Goal: Task Accomplishment & Management: Manage account settings

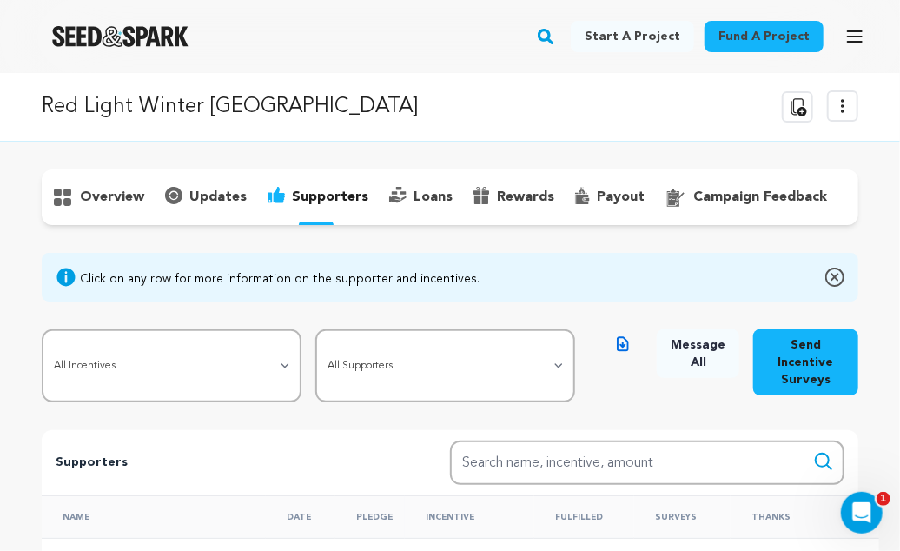
click at [146, 29] on img "Seed&Spark Homepage" at bounding box center [120, 36] width 136 height 21
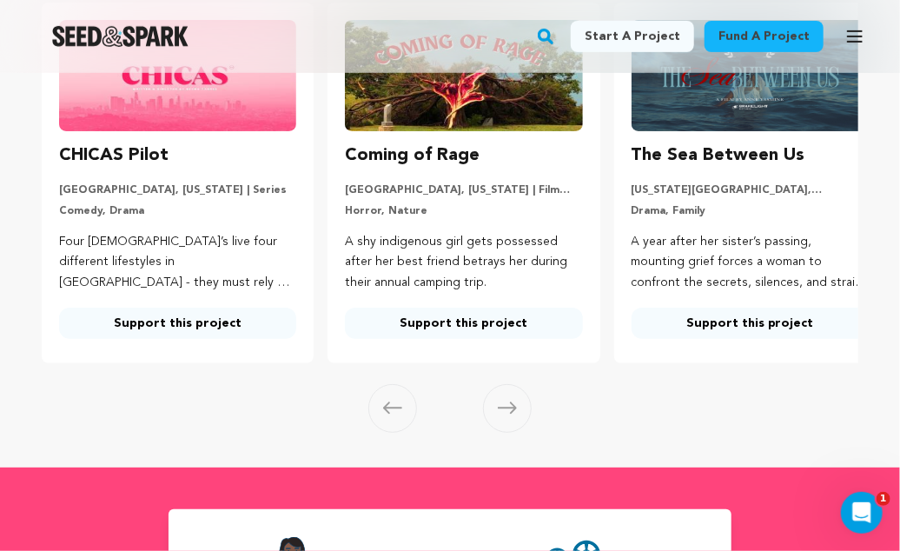
scroll to position [330, 0]
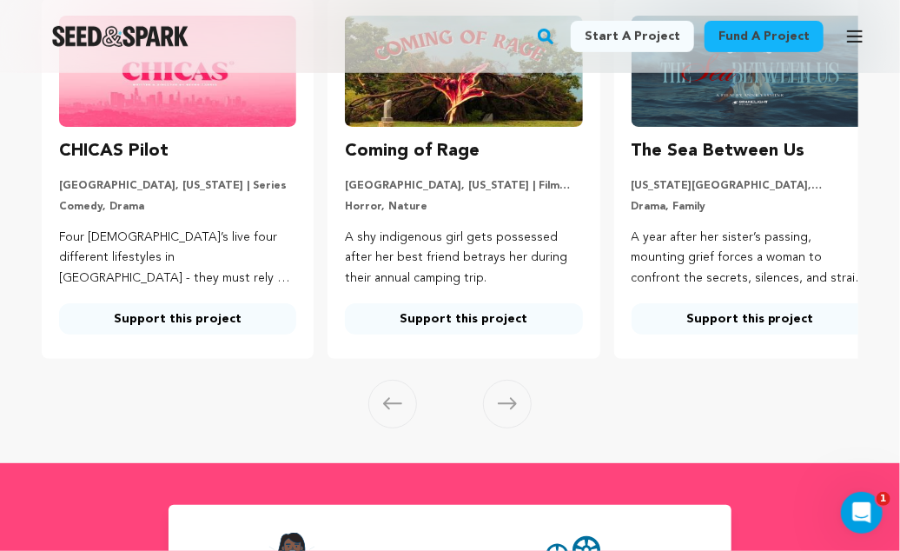
click at [519, 405] on span at bounding box center [507, 404] width 49 height 49
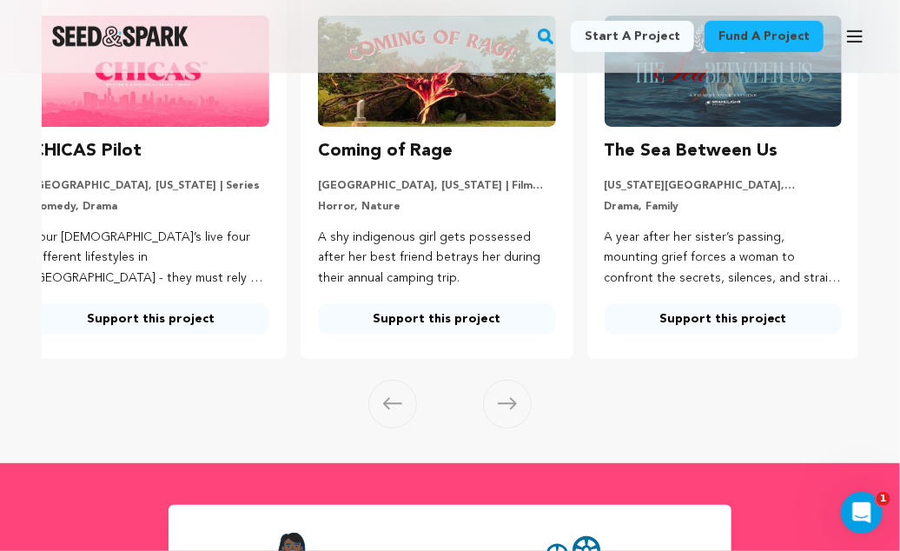
click at [519, 405] on span at bounding box center [507, 404] width 49 height 49
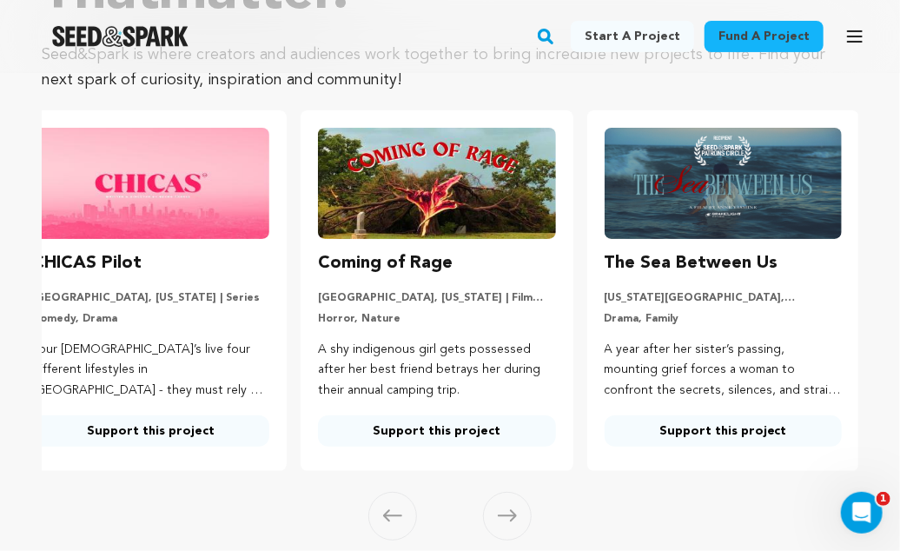
scroll to position [184, 0]
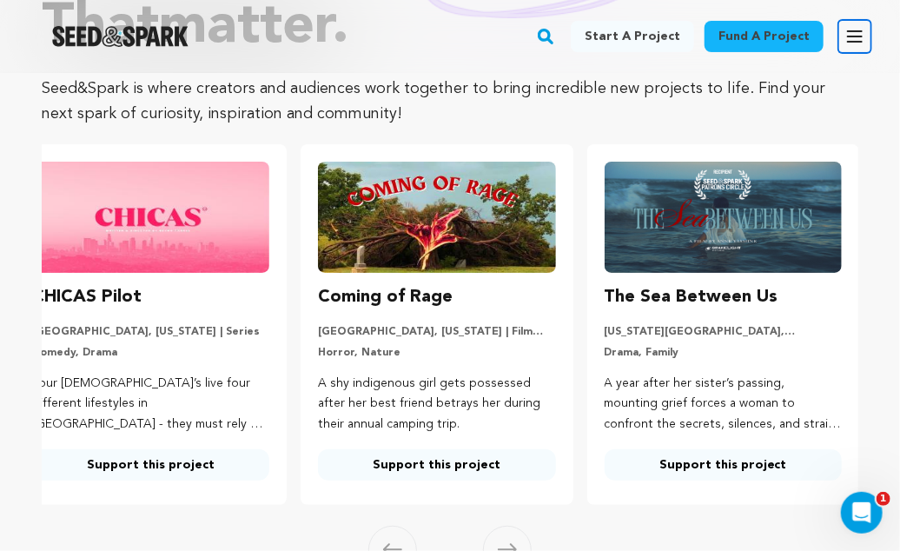
click at [842, 48] on button "Open main menu" at bounding box center [854, 36] width 35 height 35
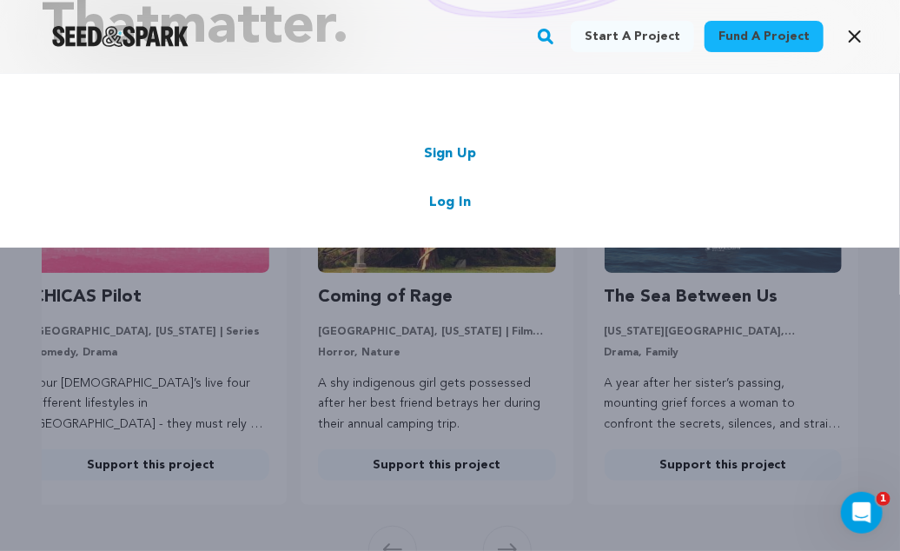
click at [447, 201] on link "Log In" at bounding box center [450, 202] width 42 height 21
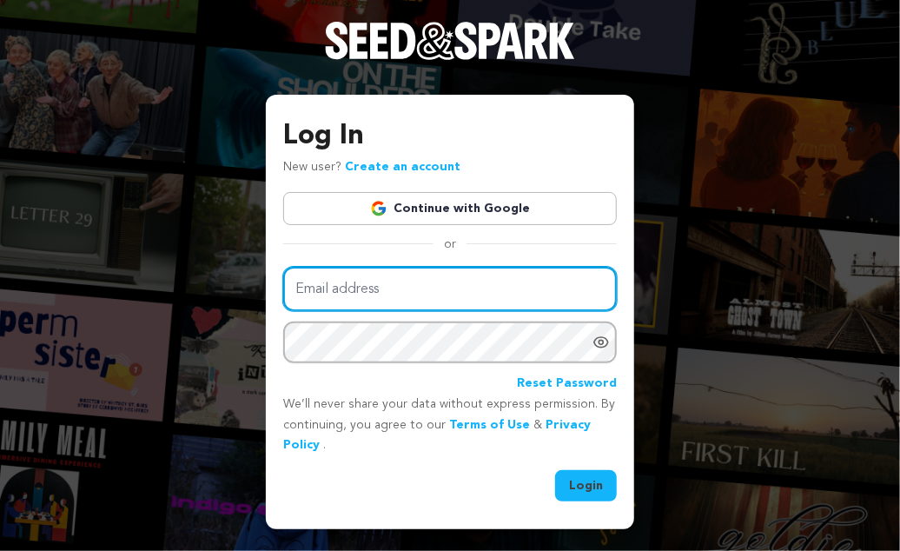
type input "hrproductions.studio@gmail.com"
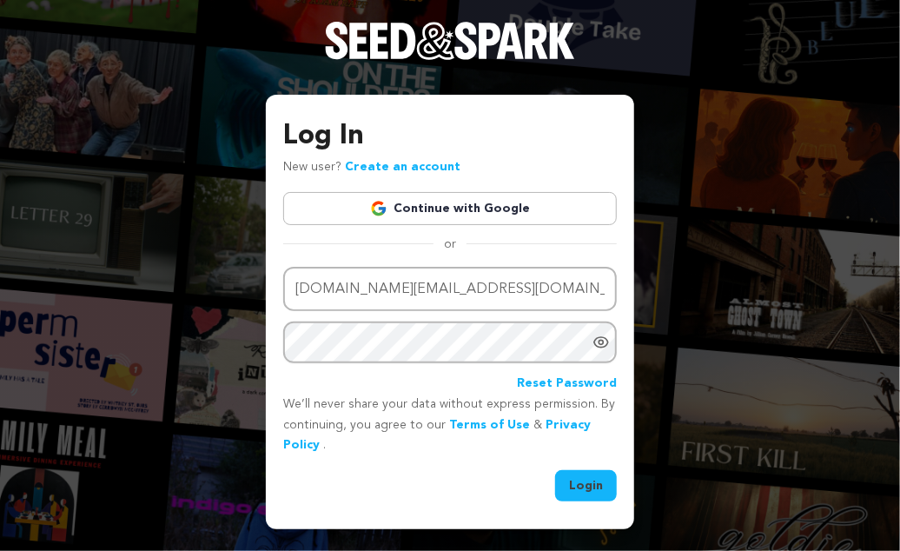
click at [581, 498] on button "Login" at bounding box center [586, 485] width 62 height 31
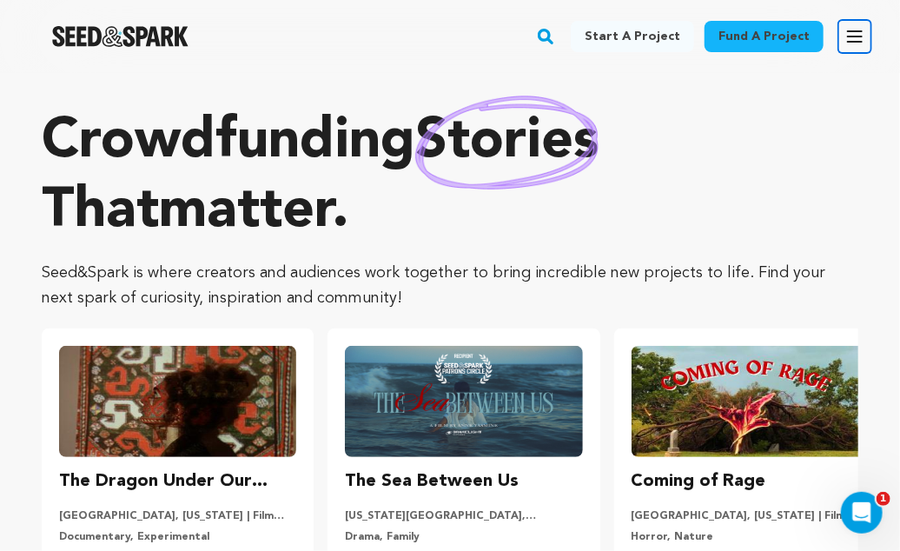
click at [848, 42] on icon "button" at bounding box center [855, 36] width 14 height 10
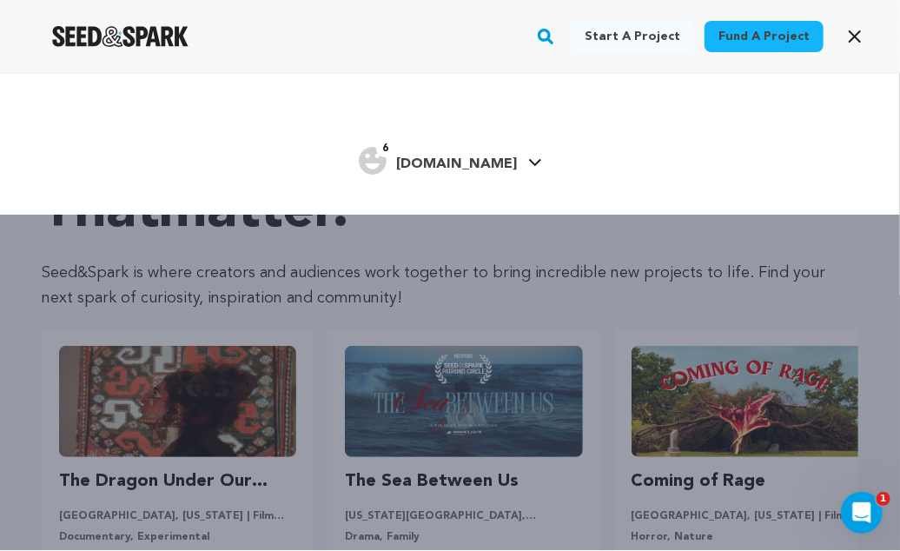
click at [493, 167] on span "[DOMAIN_NAME]" at bounding box center [457, 164] width 121 height 14
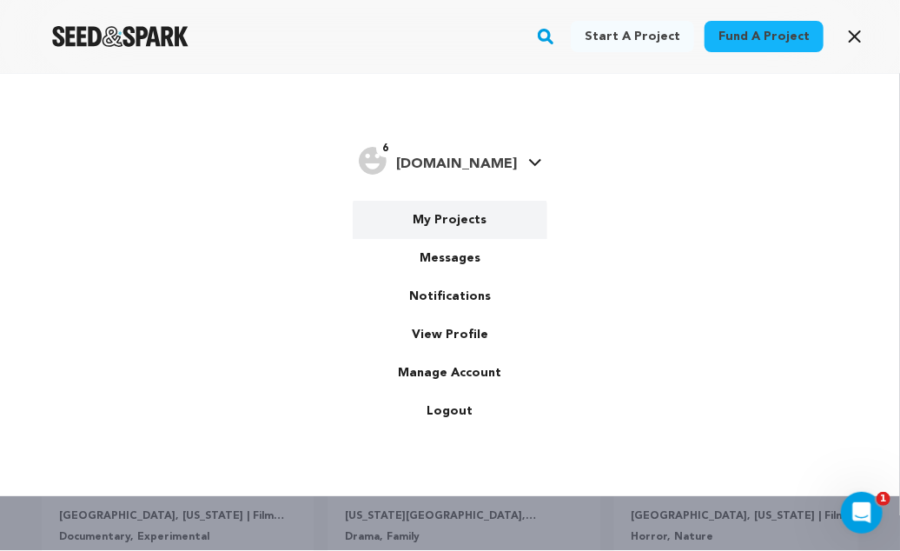
click at [444, 215] on link "My Projects" at bounding box center [450, 220] width 195 height 38
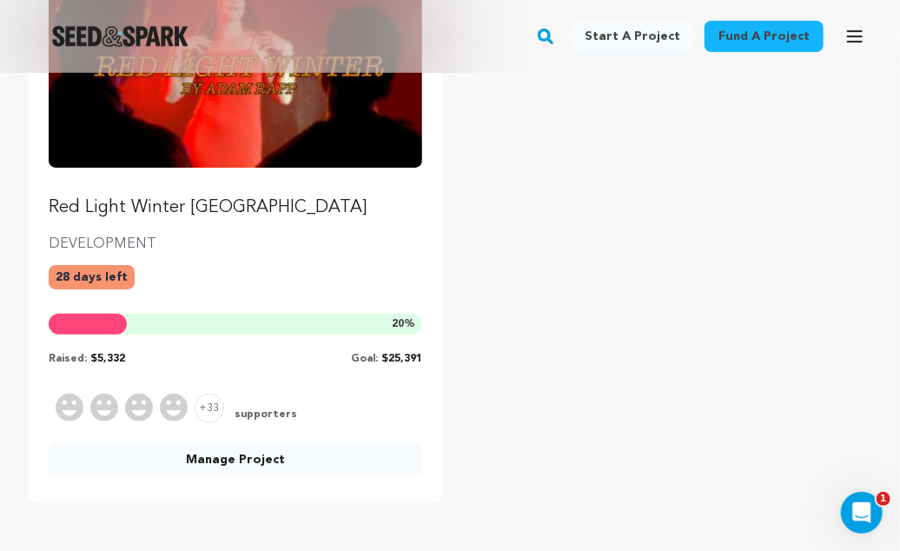
scroll to position [327, 0]
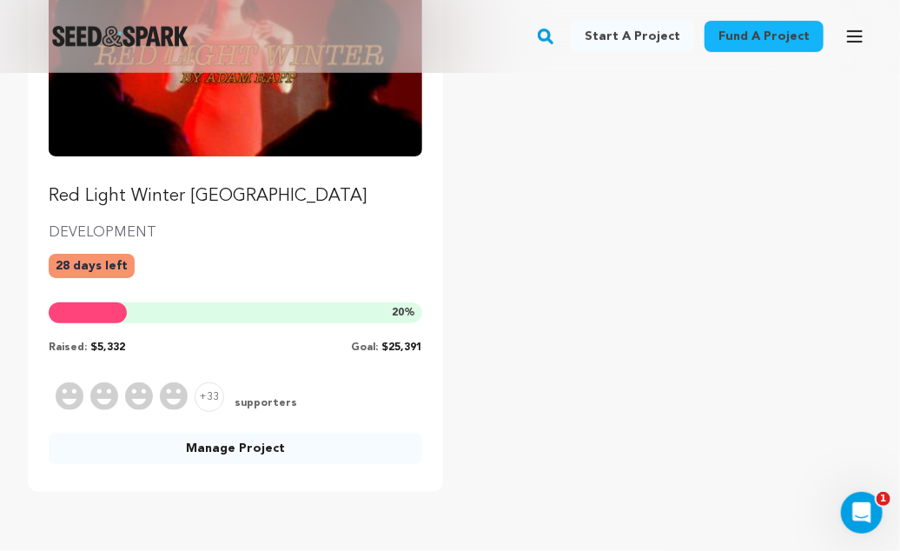
click at [214, 393] on span "+33" at bounding box center [210, 397] width 30 height 30
click at [248, 401] on span "supporters" at bounding box center [264, 404] width 66 height 16
click at [262, 401] on span "supporters" at bounding box center [264, 404] width 66 height 16
click at [229, 448] on link "Manage Project" at bounding box center [235, 447] width 373 height 31
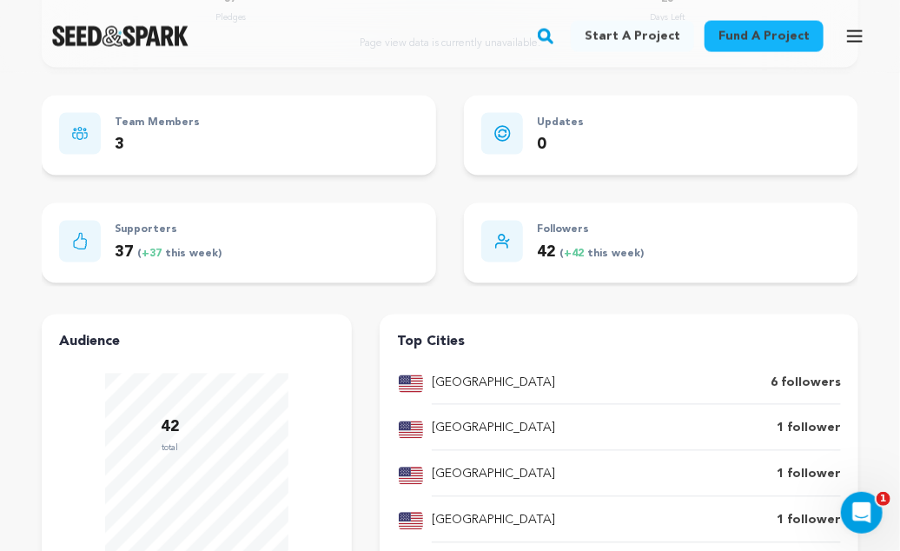
scroll to position [1139, 0]
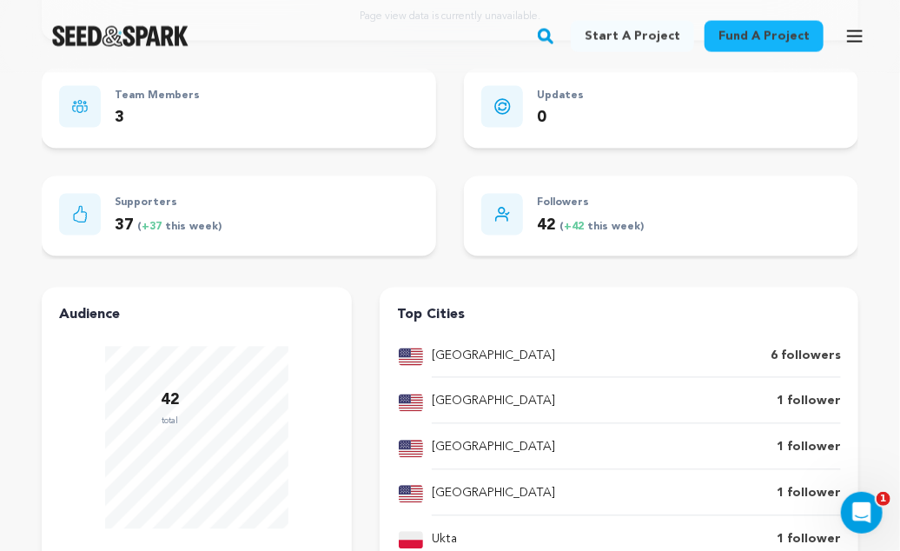
click at [85, 213] on icon at bounding box center [80, 214] width 14 height 17
click at [122, 208] on p "Supporters" at bounding box center [168, 204] width 107 height 20
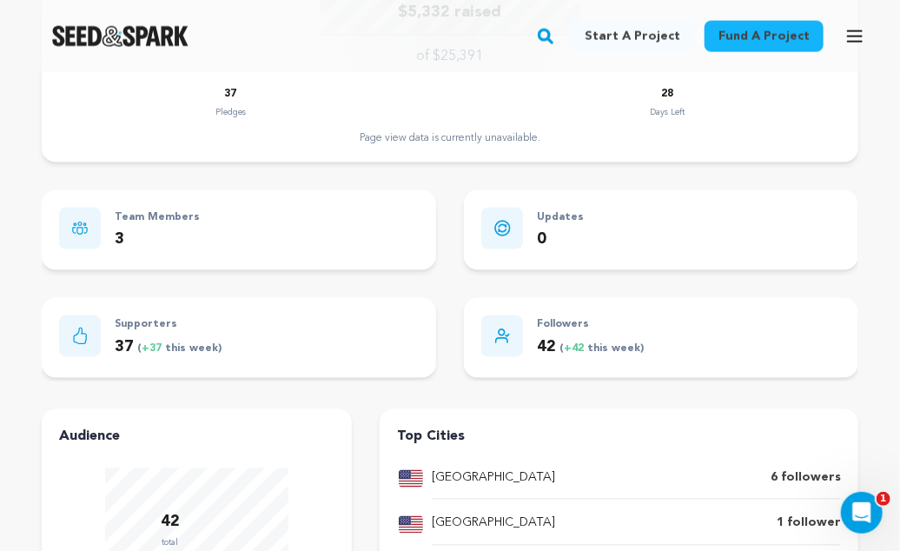
click at [141, 327] on p "Supporters" at bounding box center [168, 325] width 107 height 20
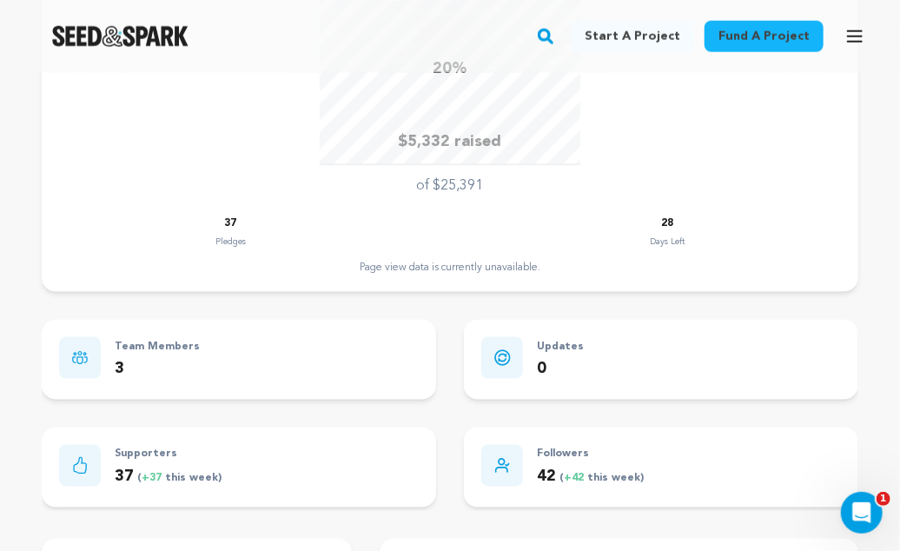
scroll to position [941, 0]
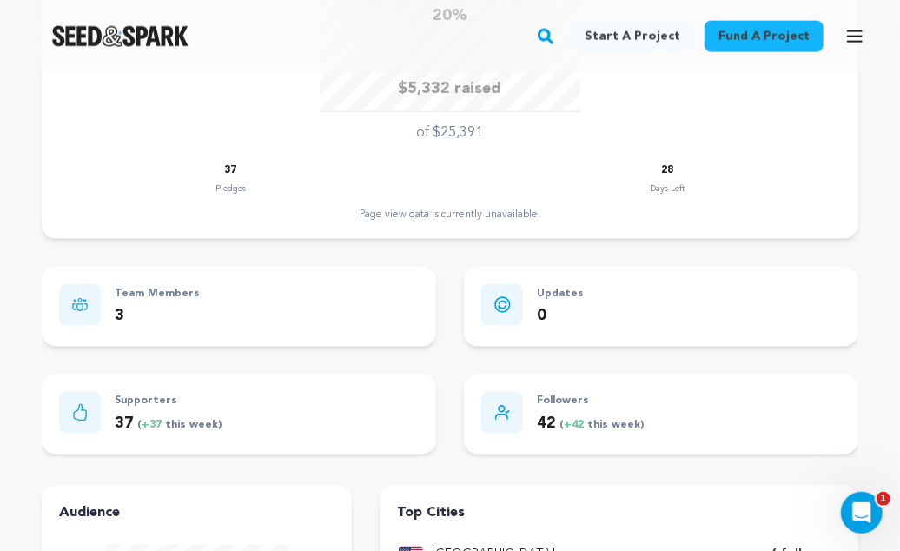
click at [85, 406] on icon at bounding box center [80, 412] width 15 height 17
click at [126, 406] on p "Supporters" at bounding box center [168, 402] width 107 height 20
click at [112, 416] on div "Supporters 37 ( +37 this week)" at bounding box center [239, 414] width 360 height 45
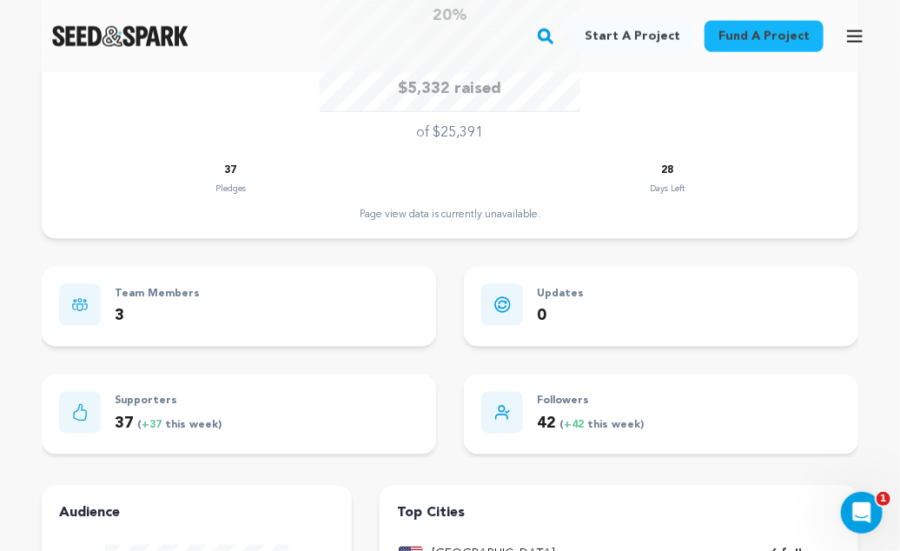
click at [150, 422] on span "+37" at bounding box center [153, 425] width 23 height 10
click at [164, 422] on span "+37" at bounding box center [153, 425] width 23 height 10
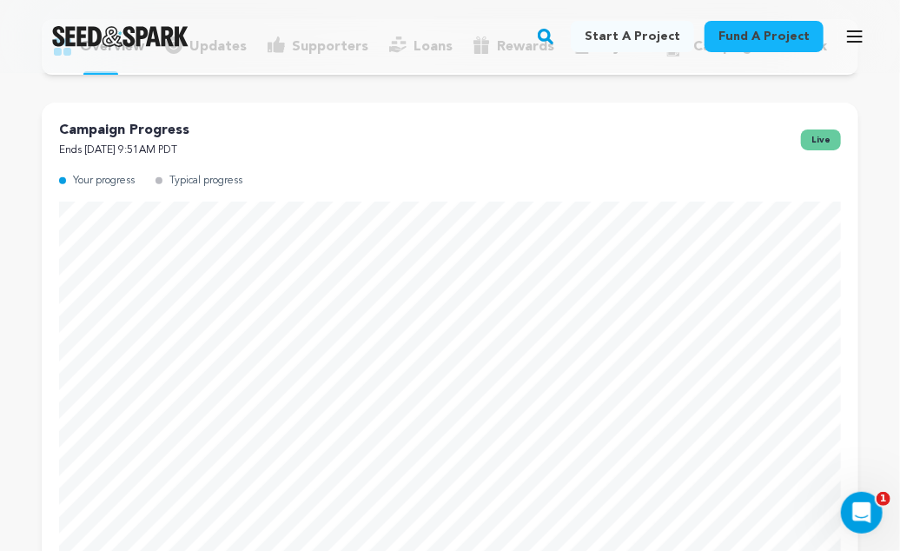
scroll to position [0, 0]
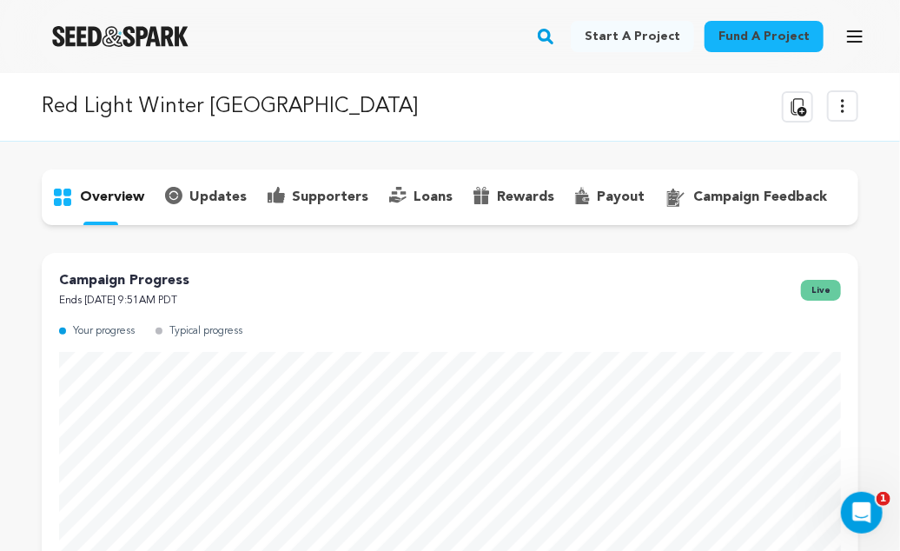
click at [317, 198] on p "supporters" at bounding box center [330, 197] width 76 height 21
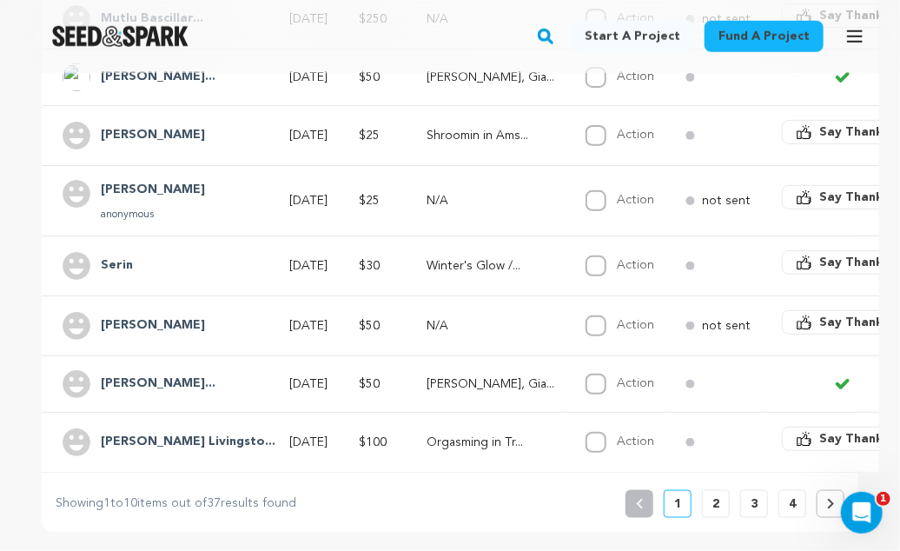
scroll to position [675, 0]
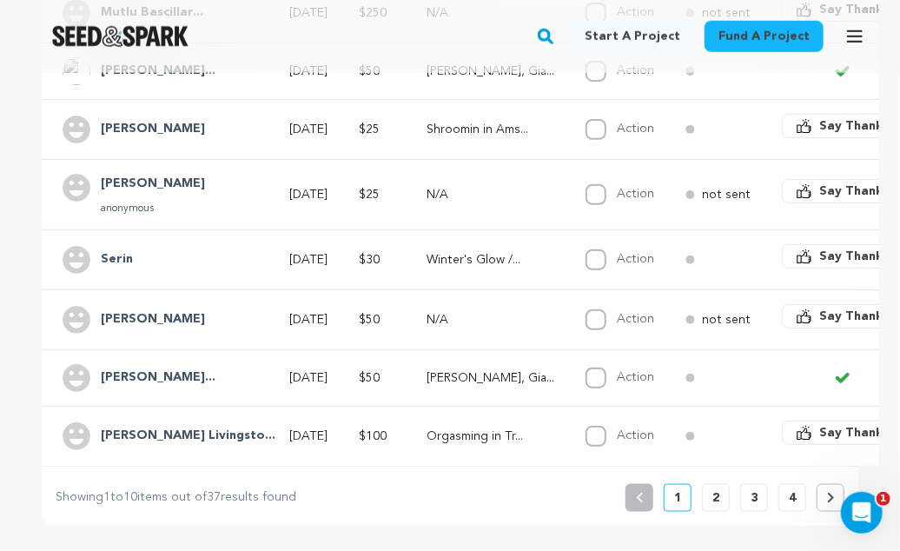
click at [716, 489] on p "2" at bounding box center [715, 497] width 7 height 17
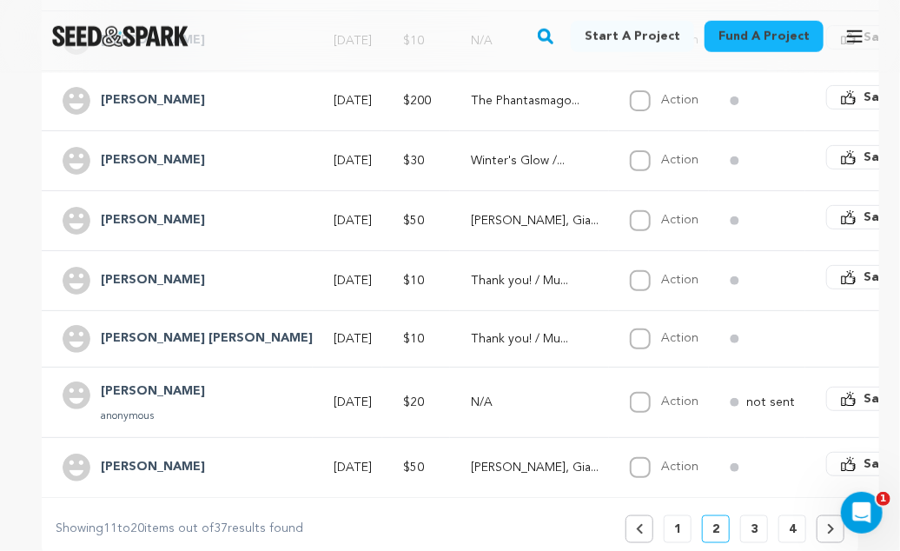
scroll to position [651, 0]
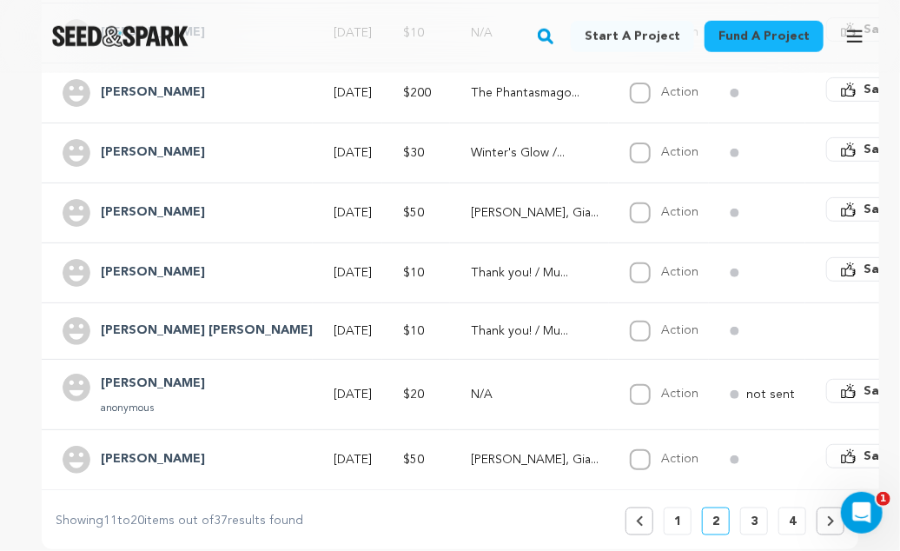
click at [749, 507] on button "3" at bounding box center [754, 521] width 28 height 28
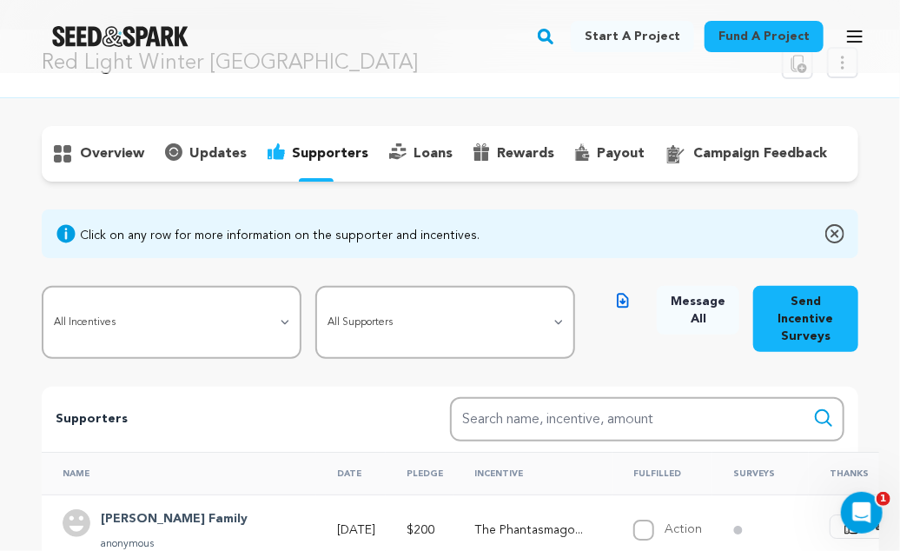
scroll to position [0, 0]
